Goal: Transaction & Acquisition: Purchase product/service

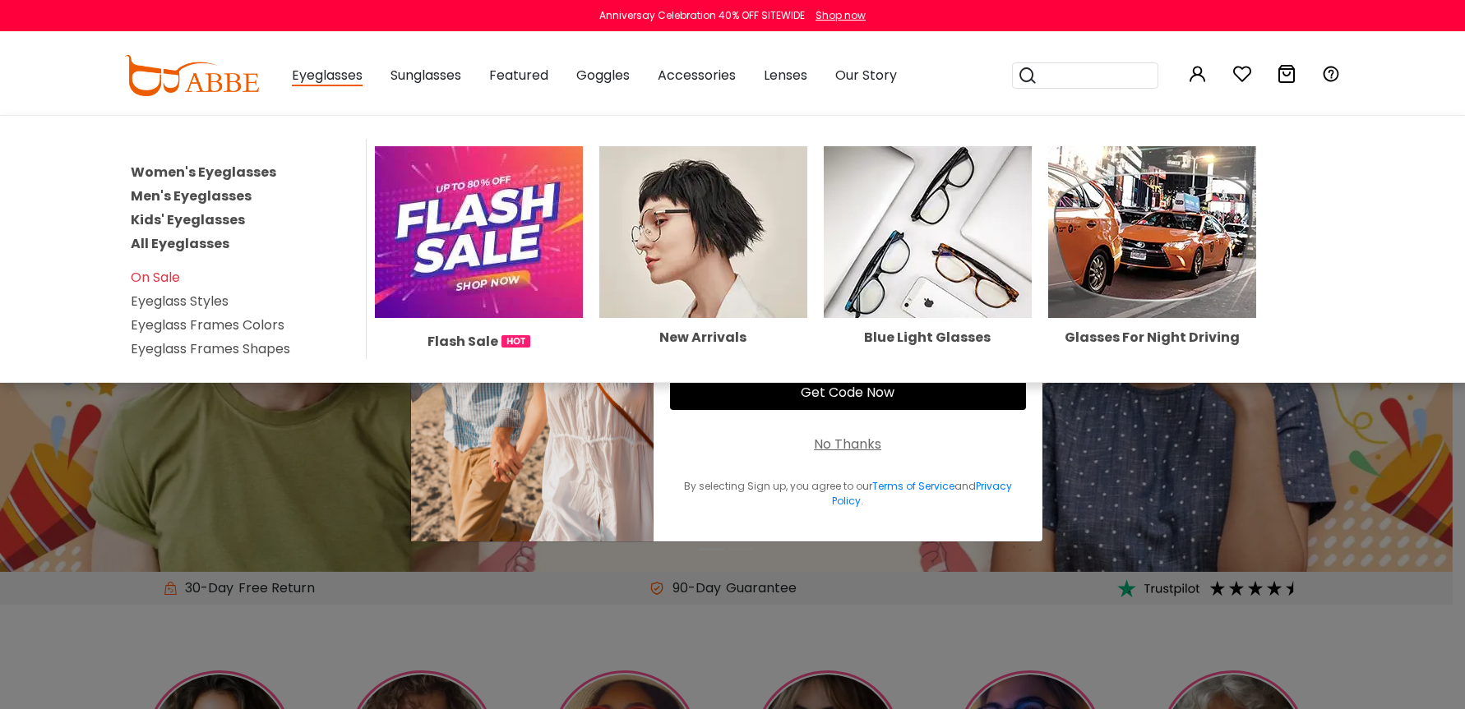
click at [239, 171] on link "Women's Eyeglasses" at bounding box center [204, 172] width 146 height 19
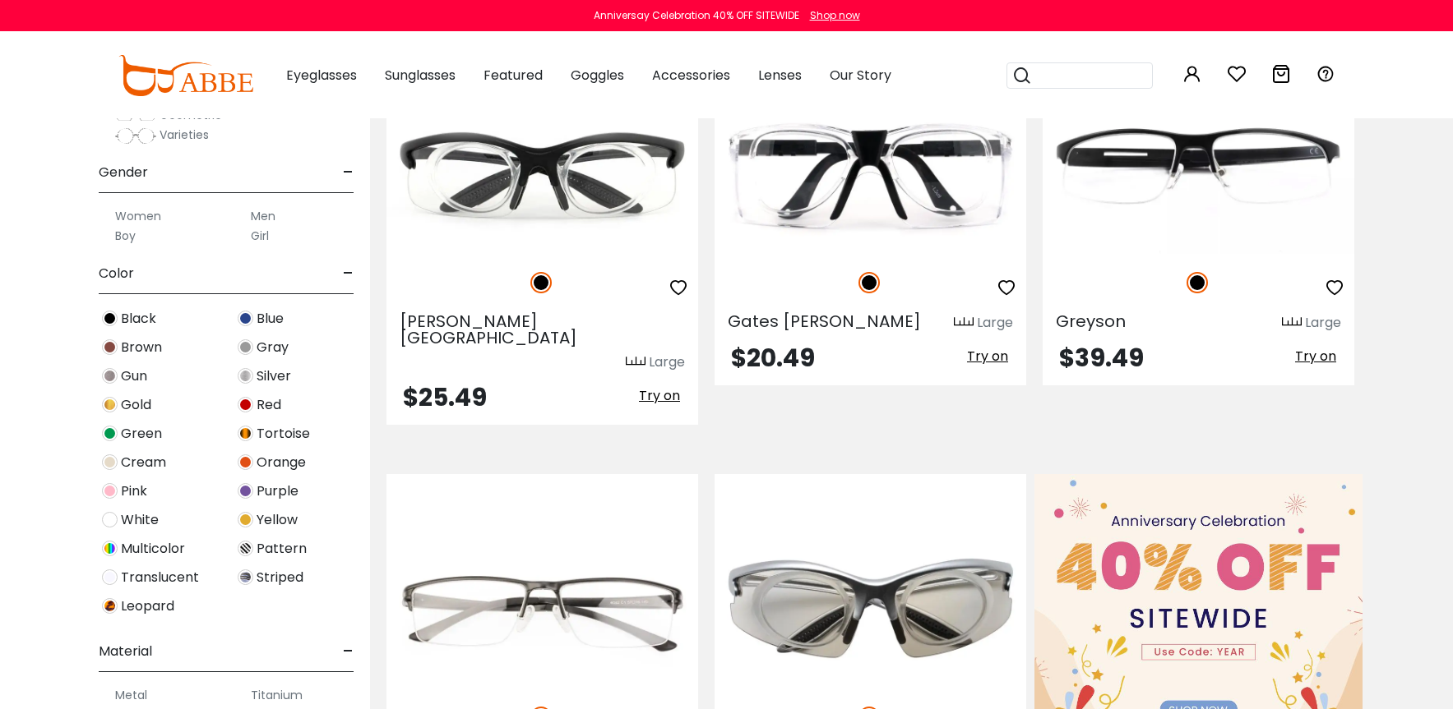
scroll to position [362, 0]
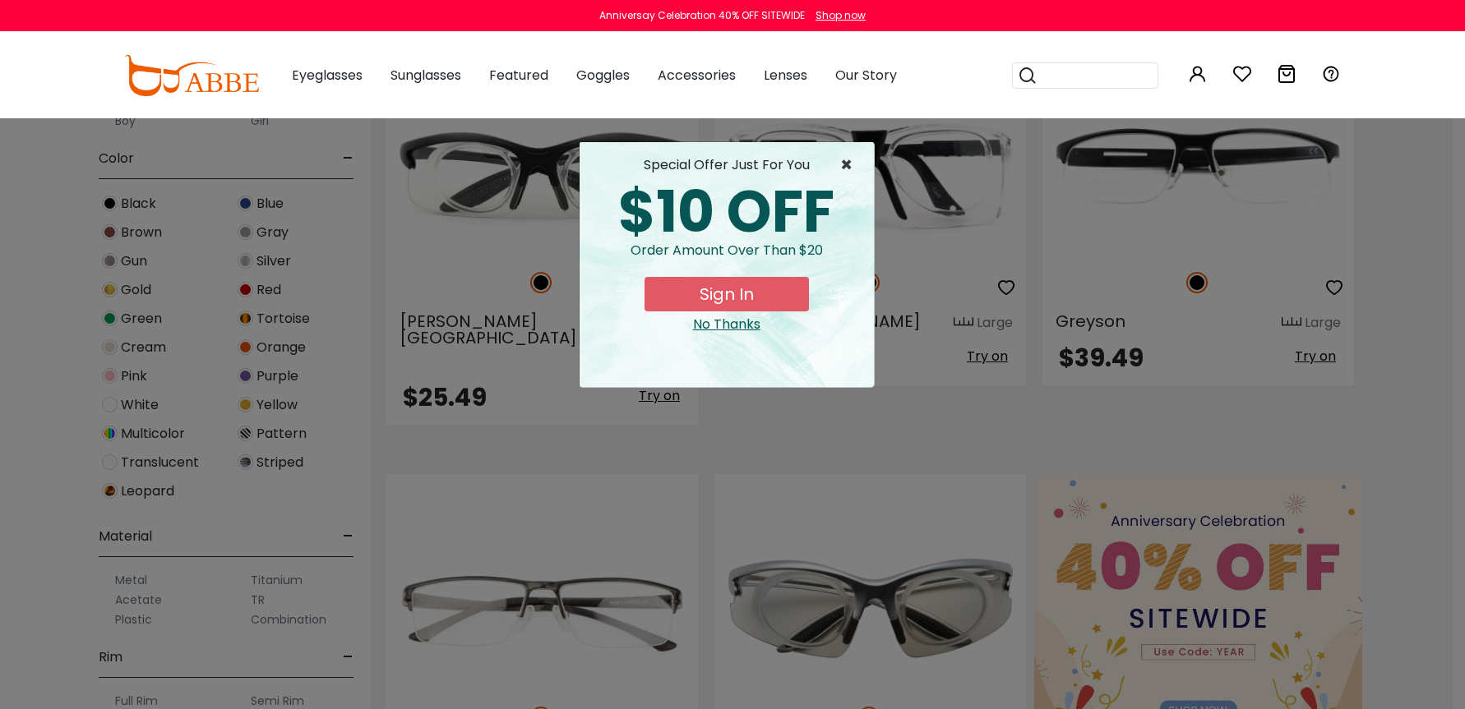
click at [845, 163] on span "×" at bounding box center [850, 165] width 21 height 20
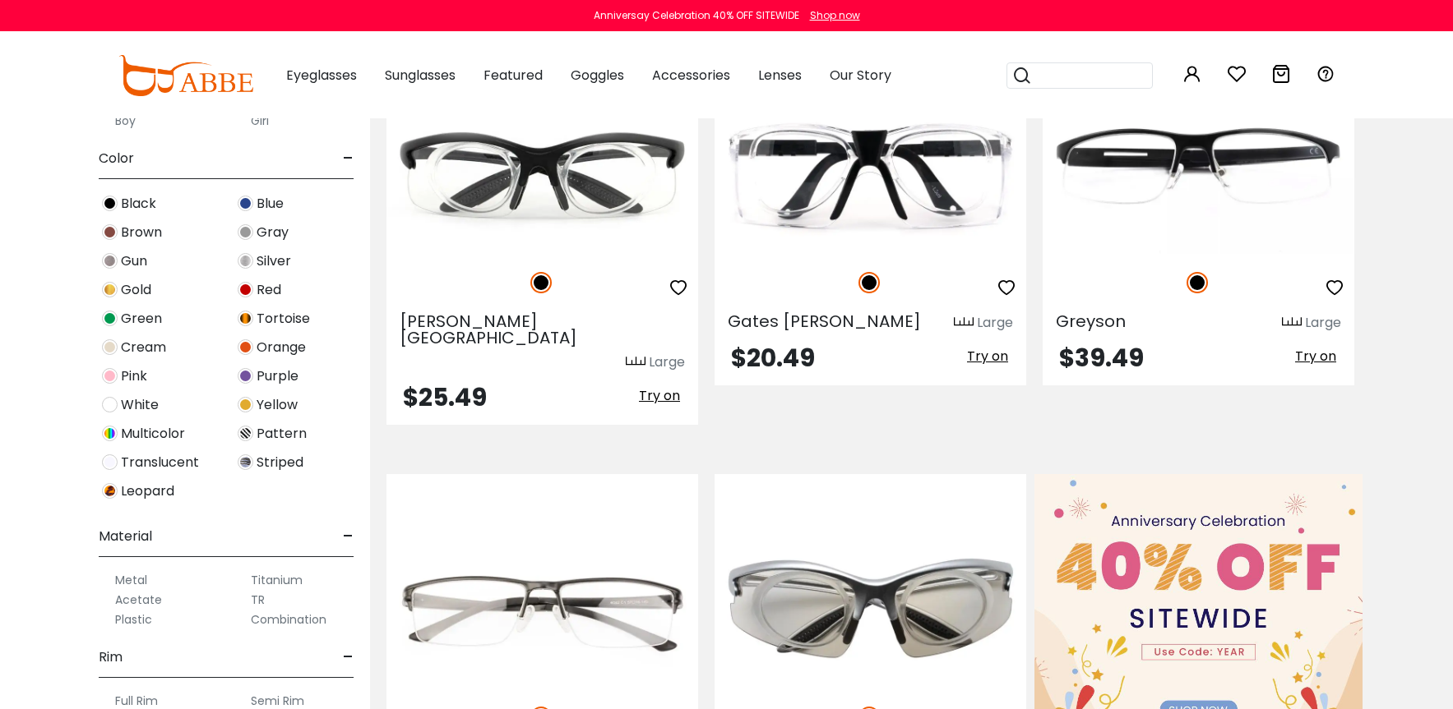
click at [131, 578] on label "Metal" at bounding box center [131, 581] width 32 height 20
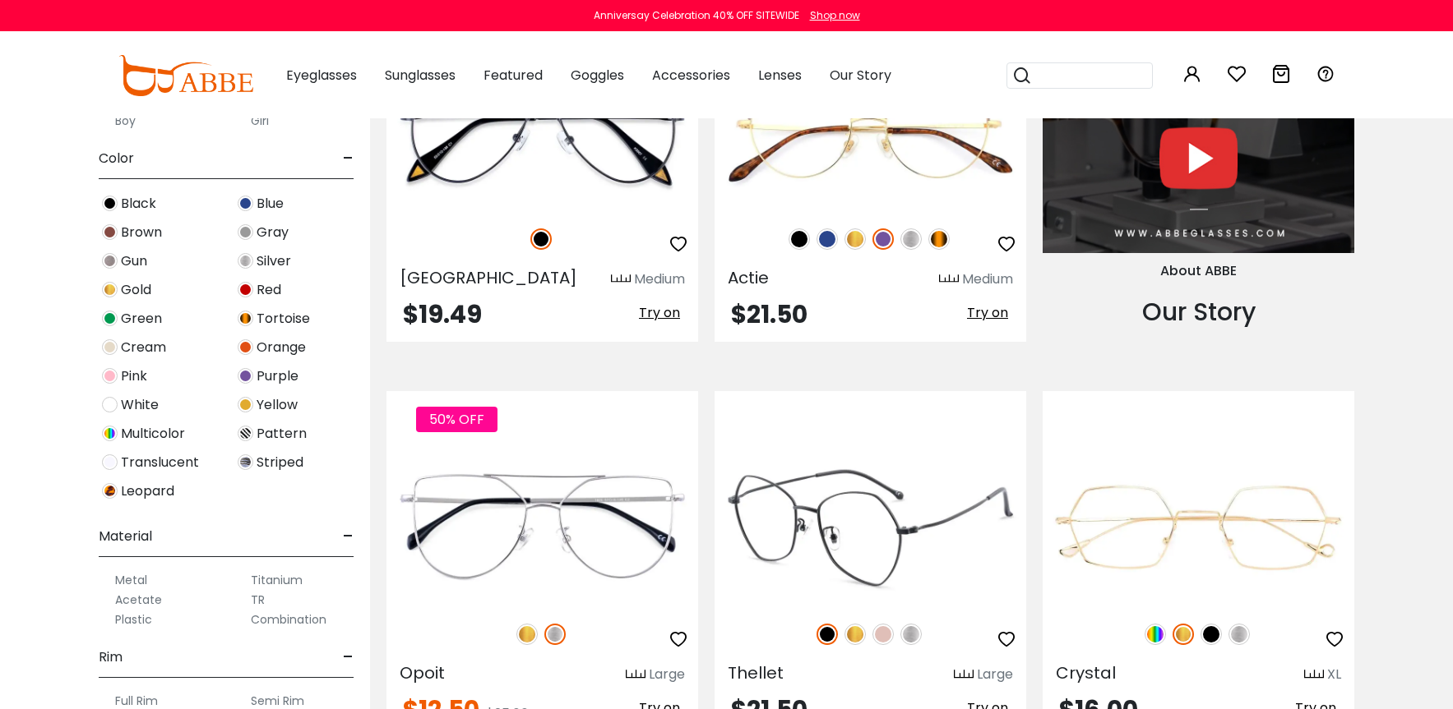
scroll to position [1832, 0]
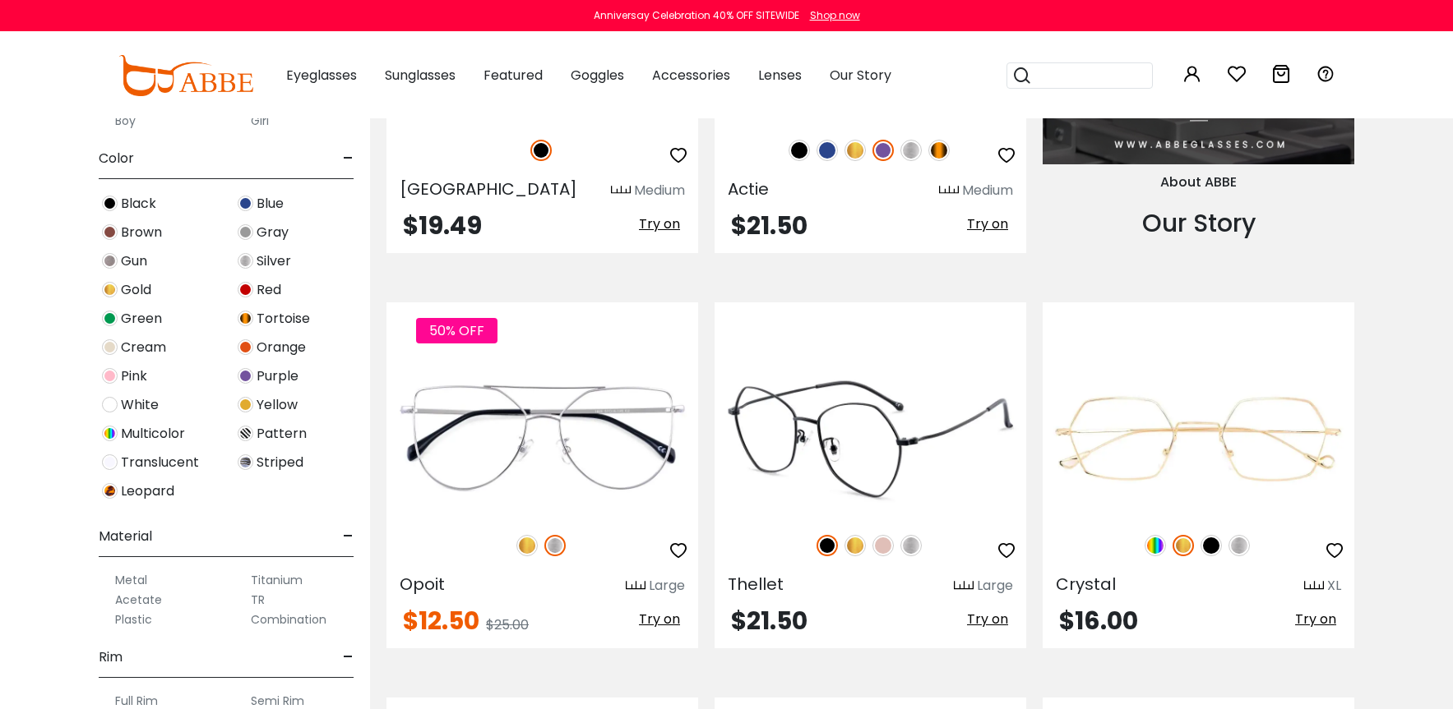
click at [857, 546] on img at bounding box center [854, 545] width 21 height 21
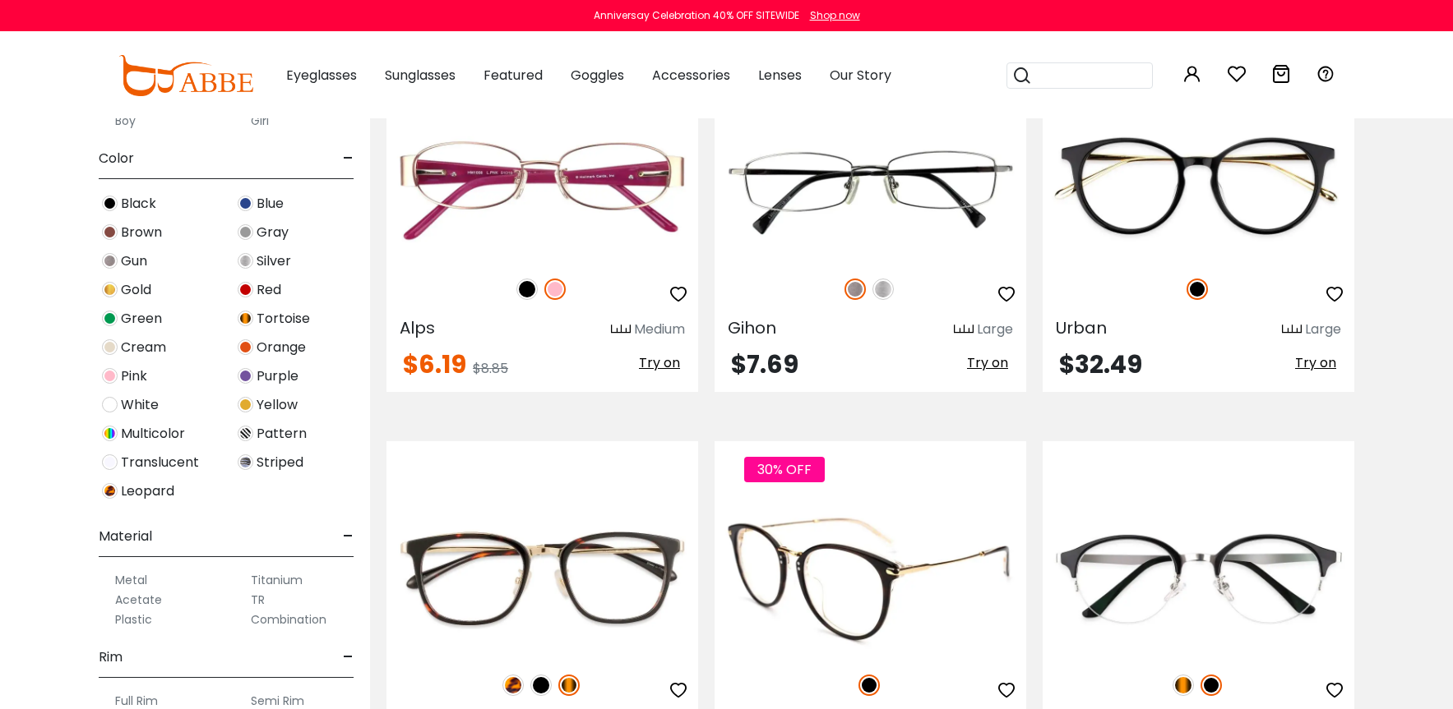
scroll to position [7886, 0]
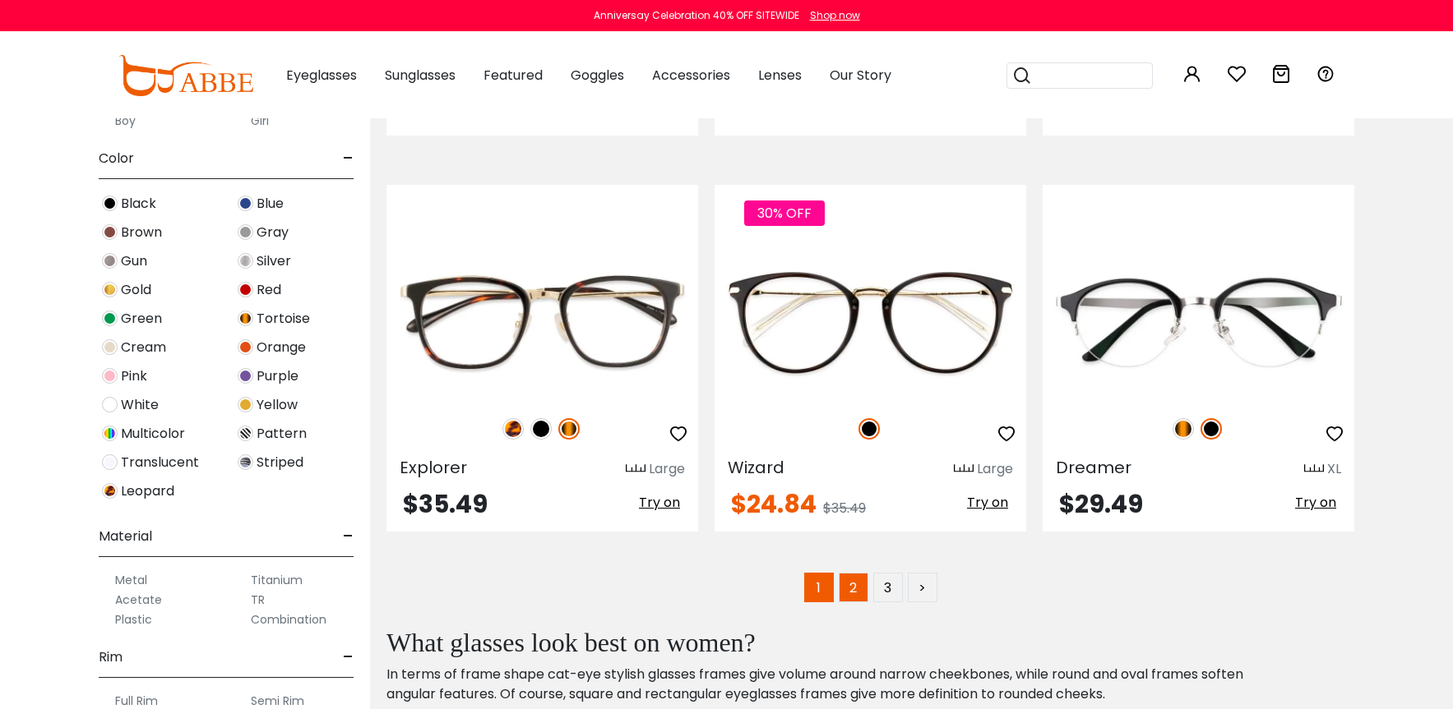
click at [859, 592] on link "2" at bounding box center [854, 588] width 30 height 30
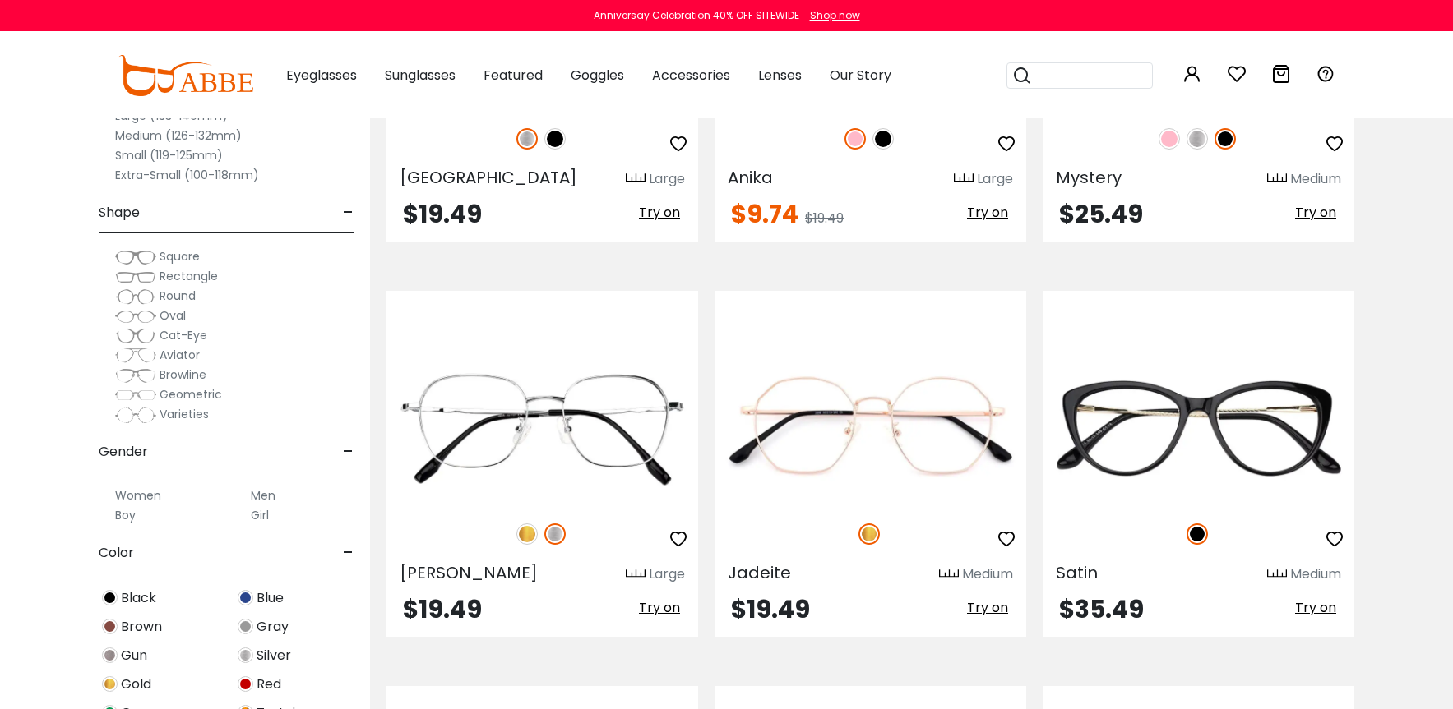
scroll to position [595, 0]
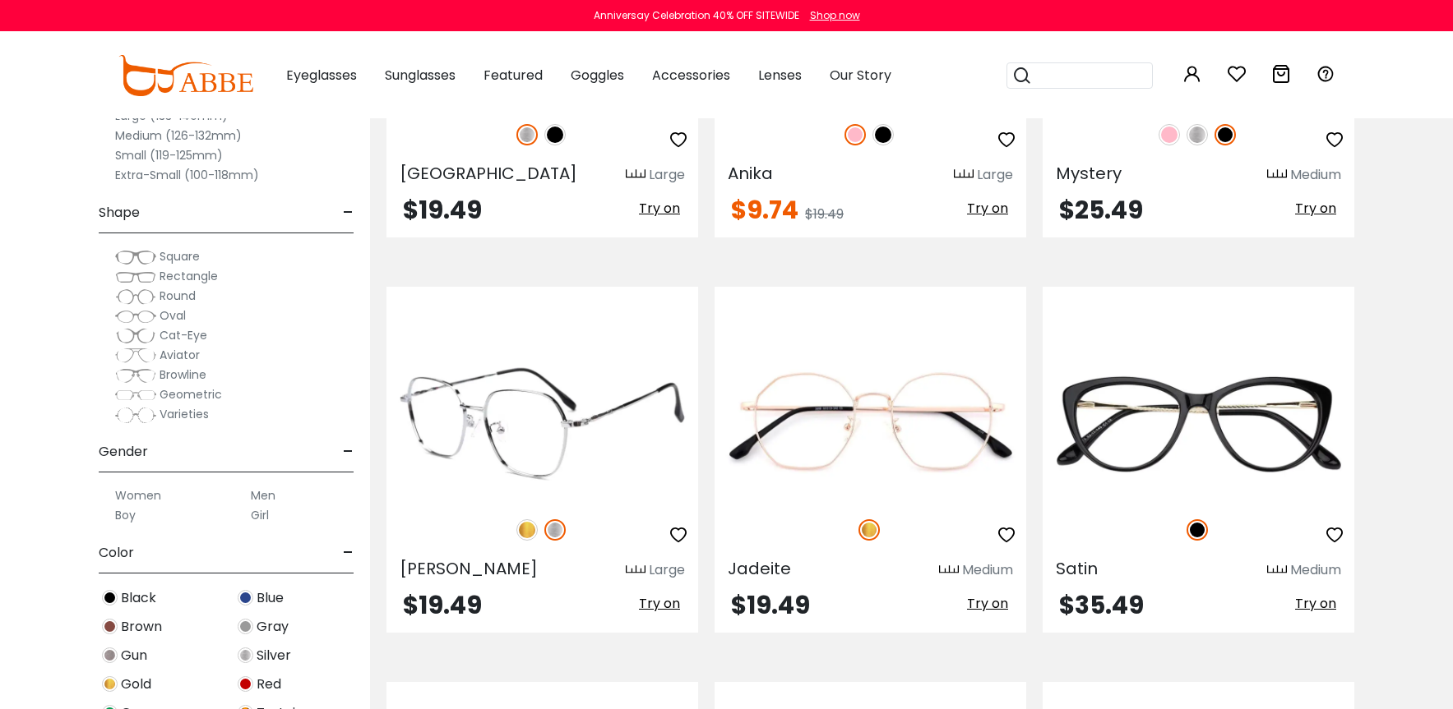
click at [526, 531] on img at bounding box center [526, 530] width 21 height 21
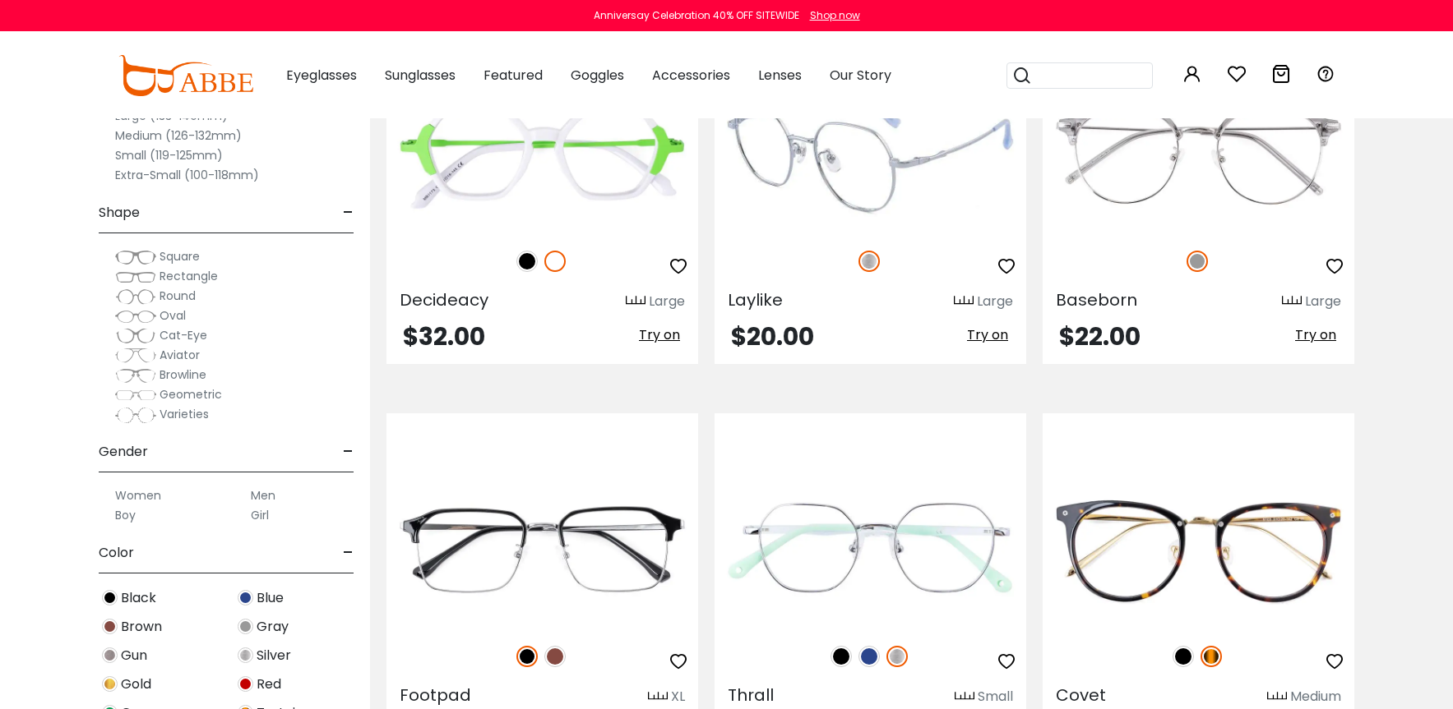
scroll to position [7936, 0]
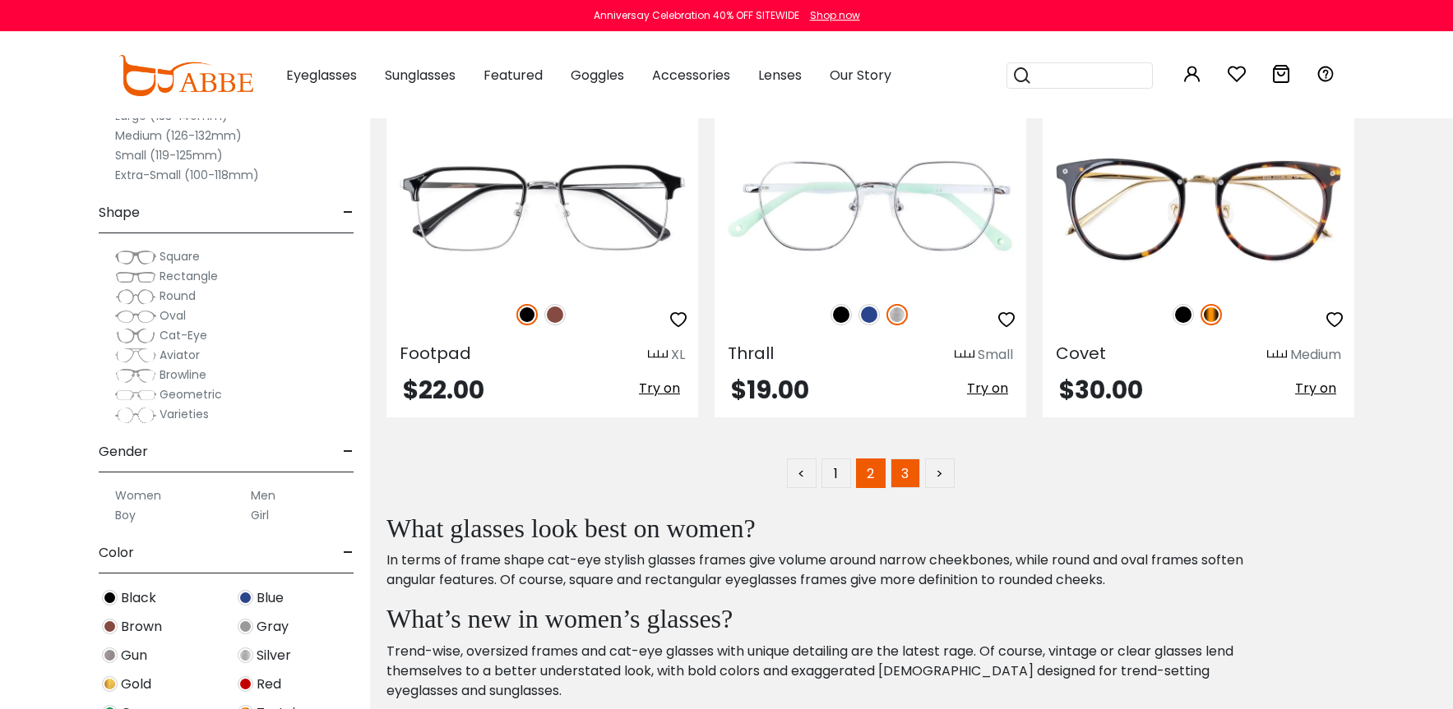
click at [908, 475] on link "3" at bounding box center [905, 474] width 30 height 30
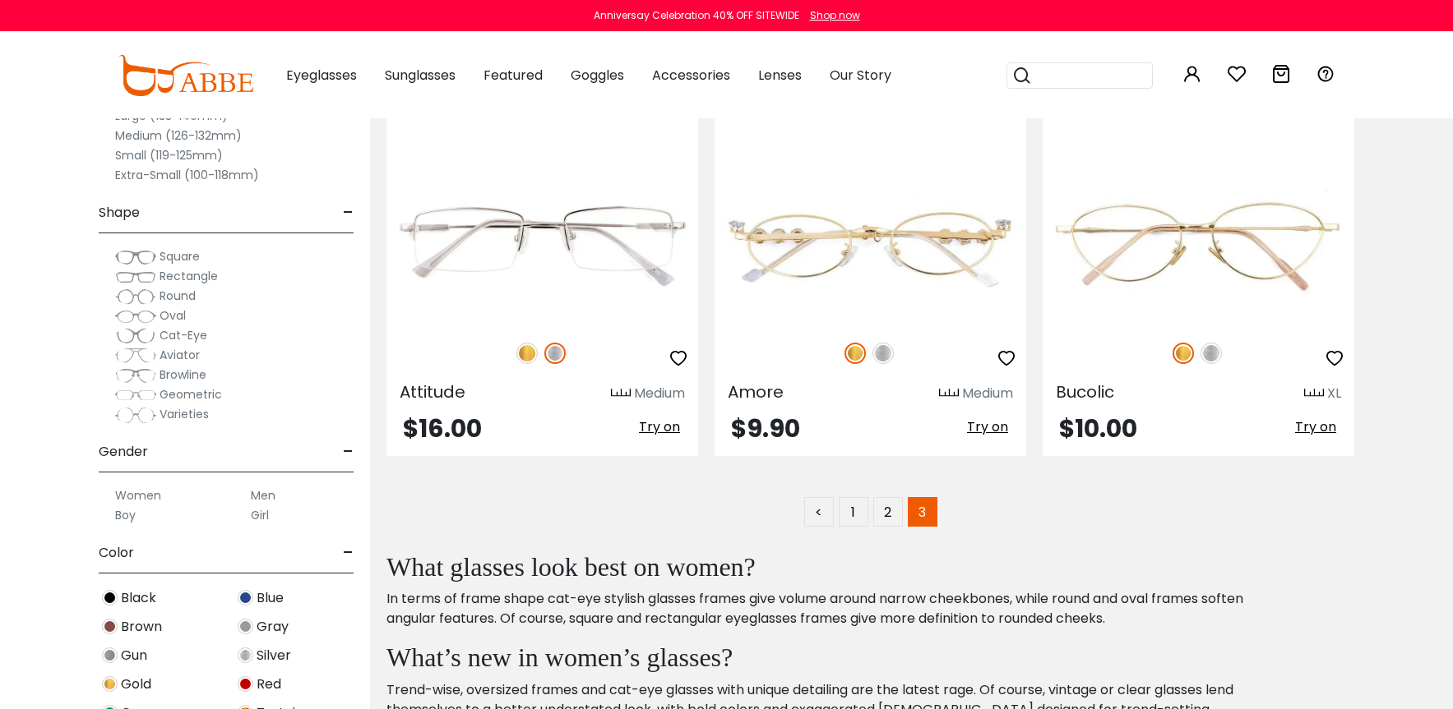
scroll to position [3252, 0]
